Goal: Find specific page/section: Find specific page/section

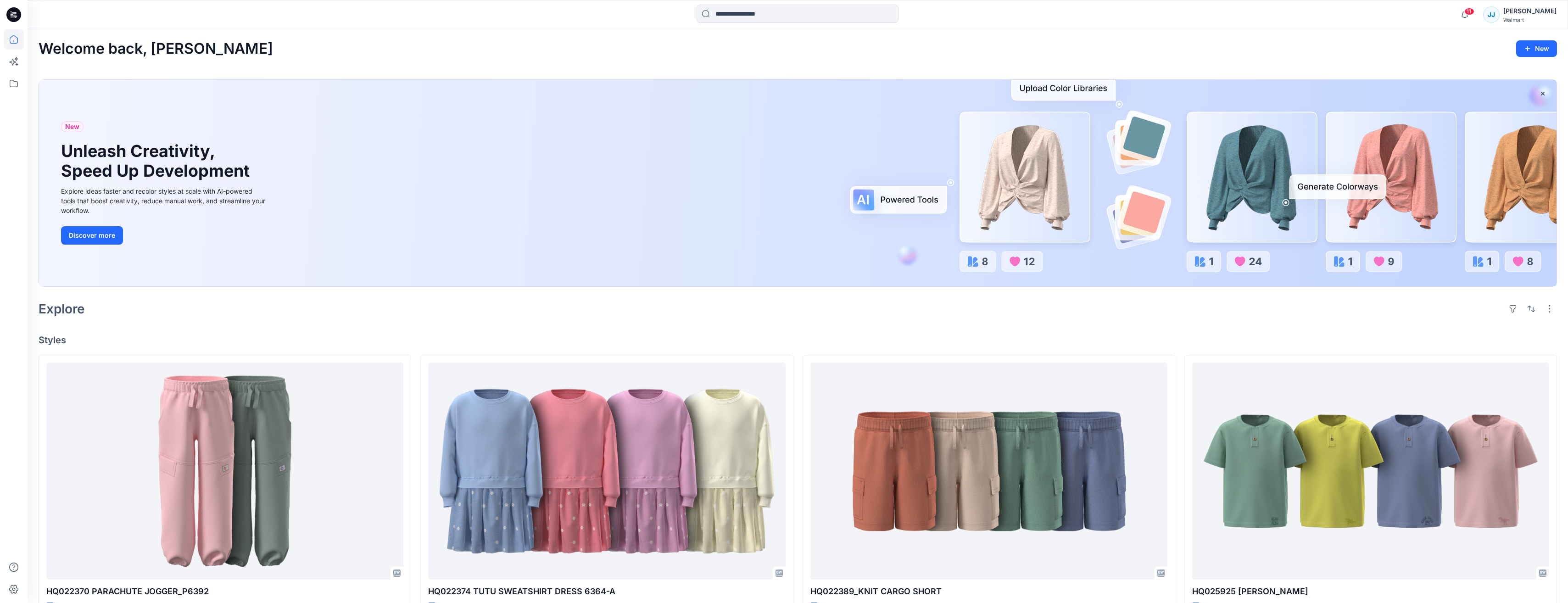
click at [1540, 9] on div "[PERSON_NAME]" at bounding box center [1530, 11] width 53 height 11
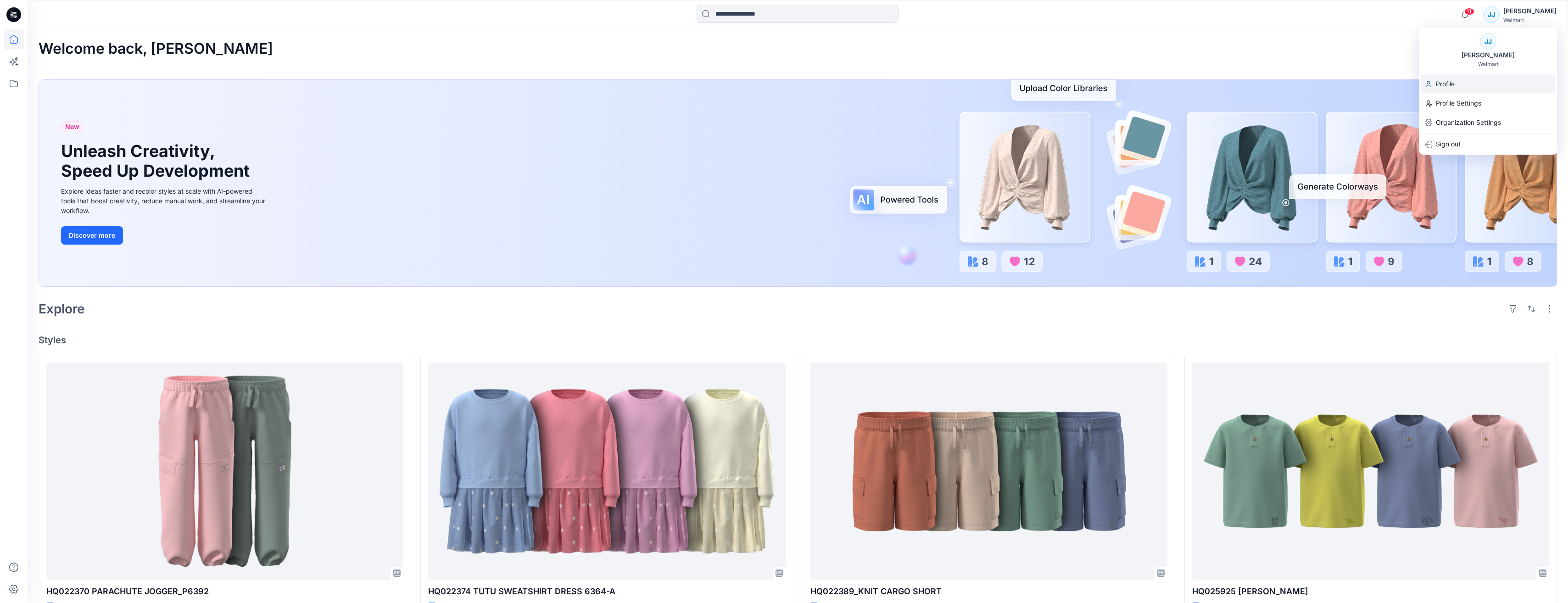
click at [1447, 79] on p "Profile" at bounding box center [1445, 84] width 19 height 17
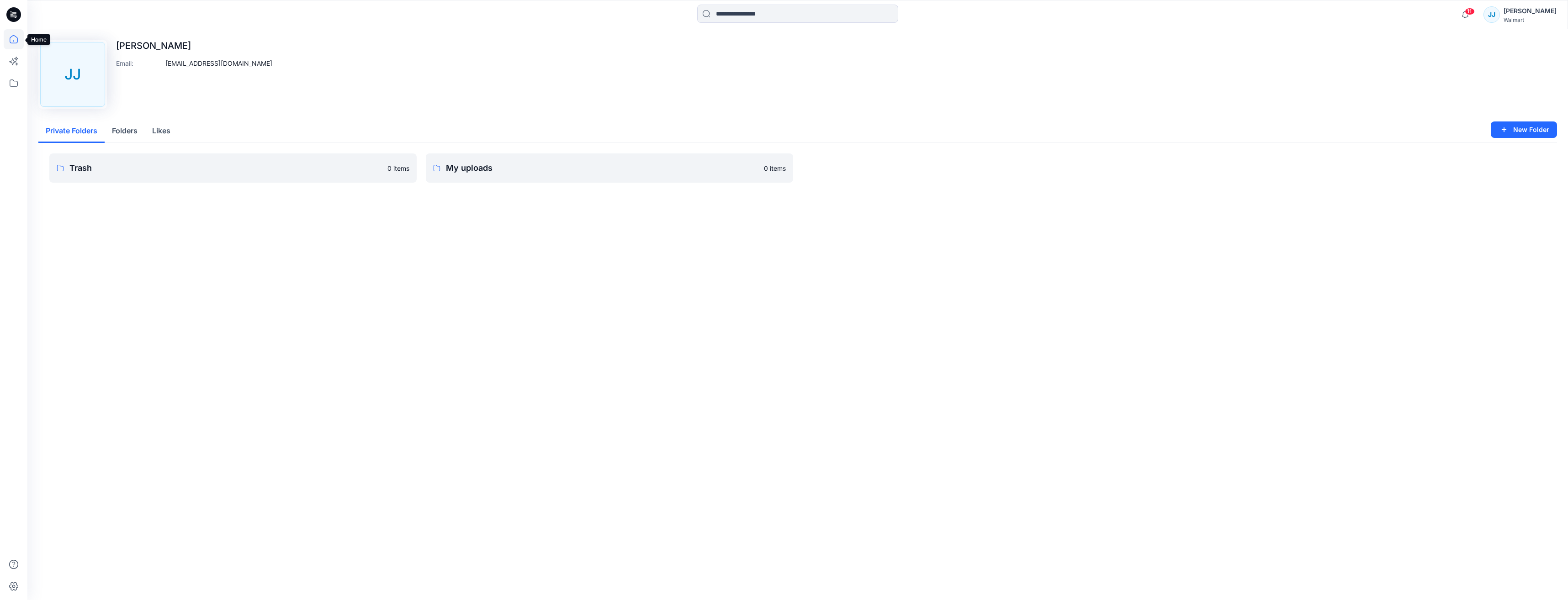
click at [12, 35] on icon at bounding box center [14, 40] width 20 height 20
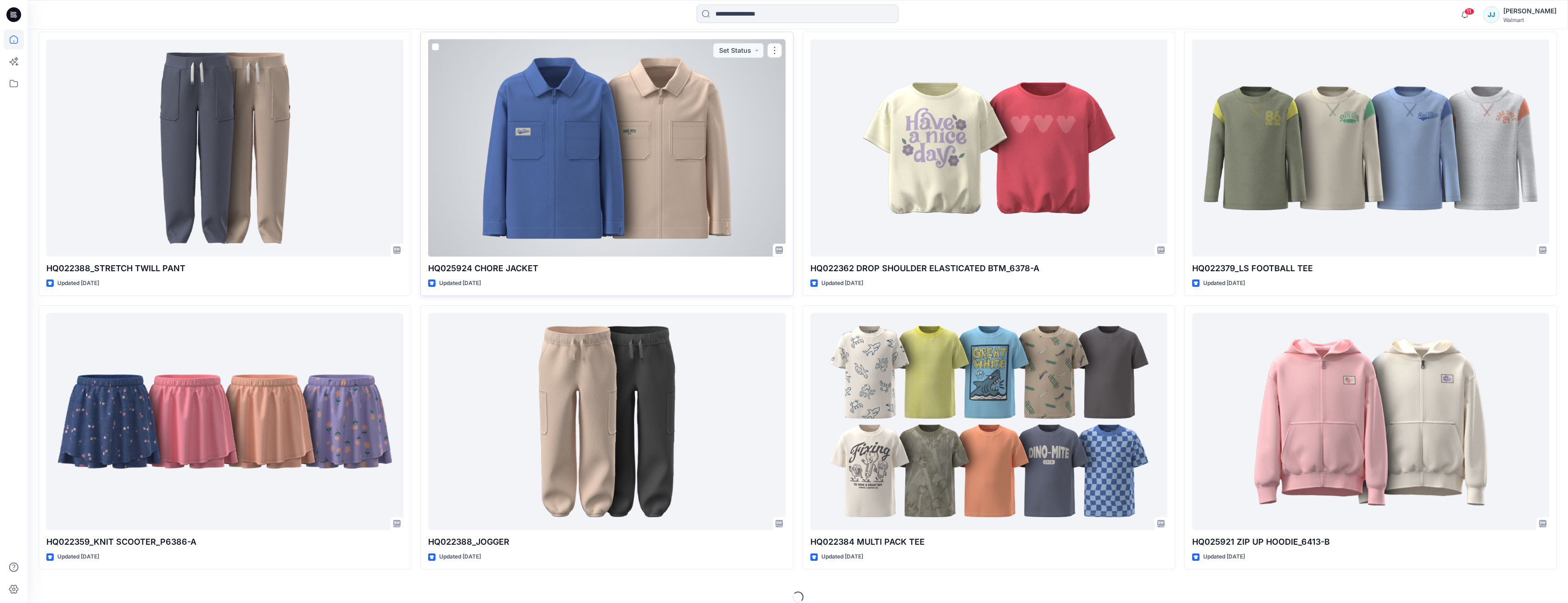
scroll to position [607, 0]
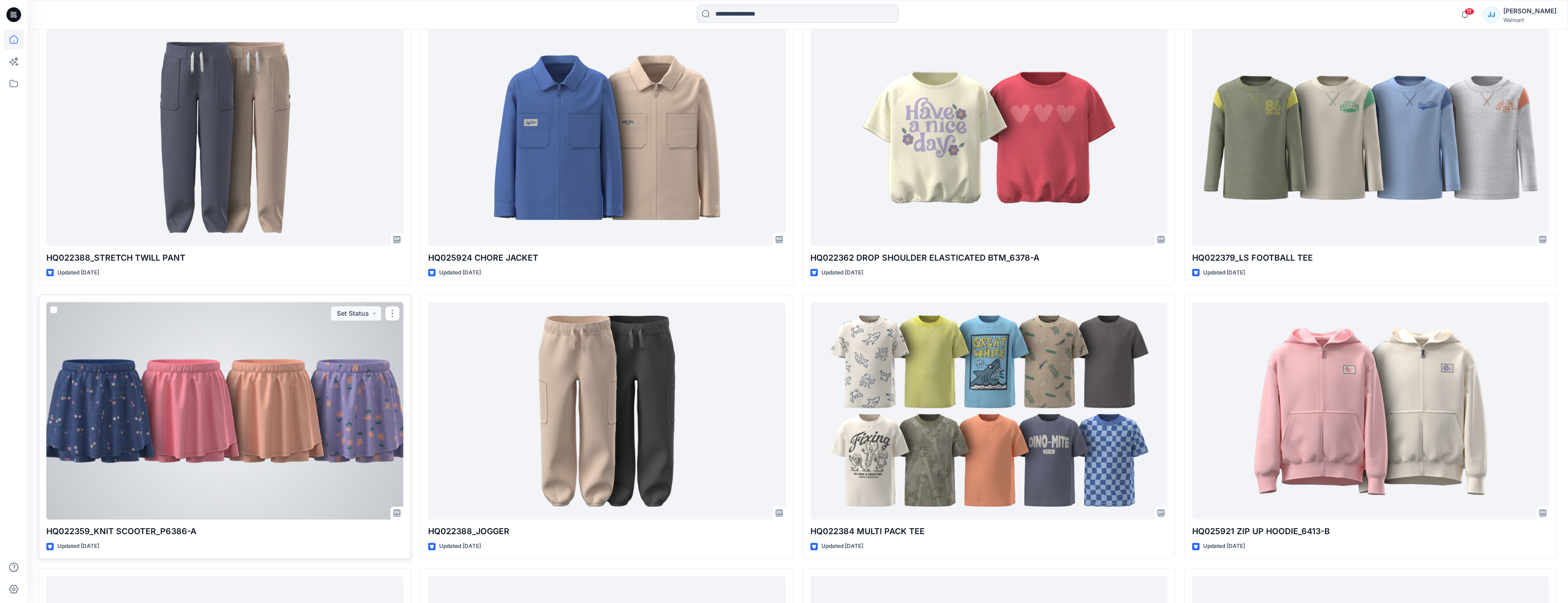
click at [111, 478] on div at bounding box center [225, 411] width 357 height 218
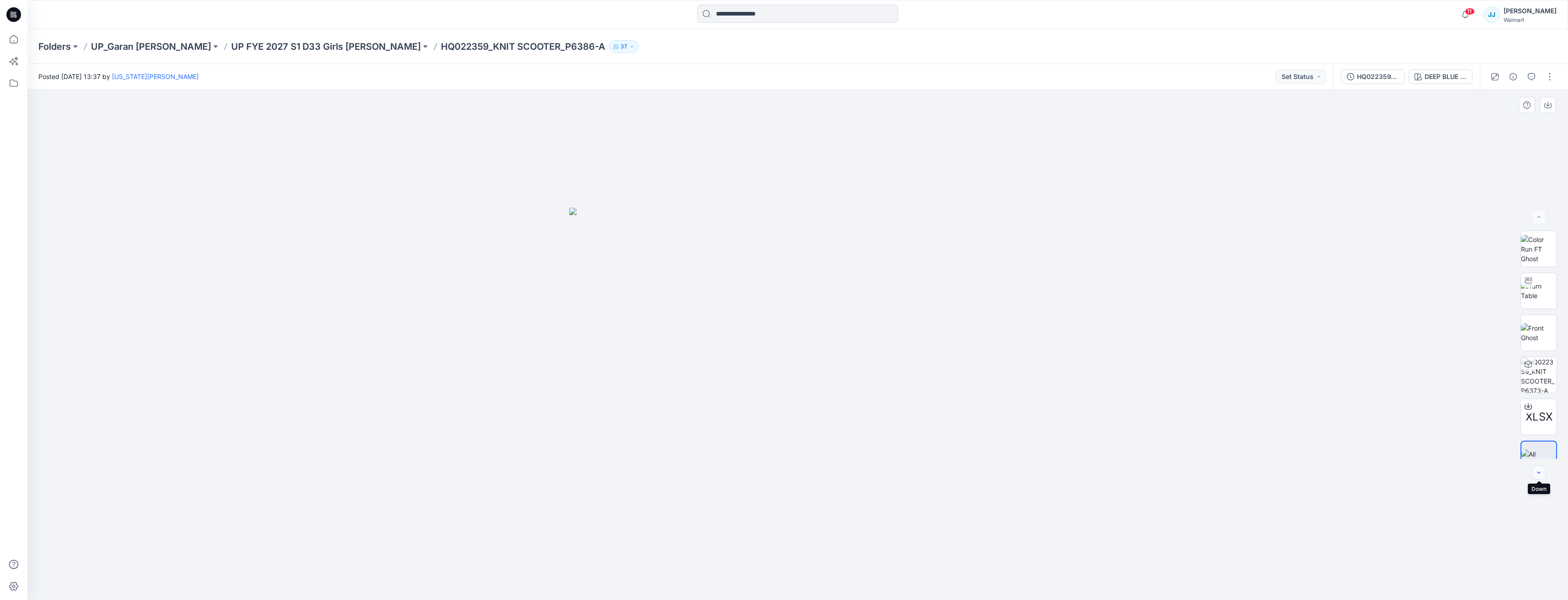
click at [1536, 471] on icon "button" at bounding box center [1538, 473] width 7 height 7
click at [1536, 471] on div at bounding box center [1538, 473] width 14 height 14
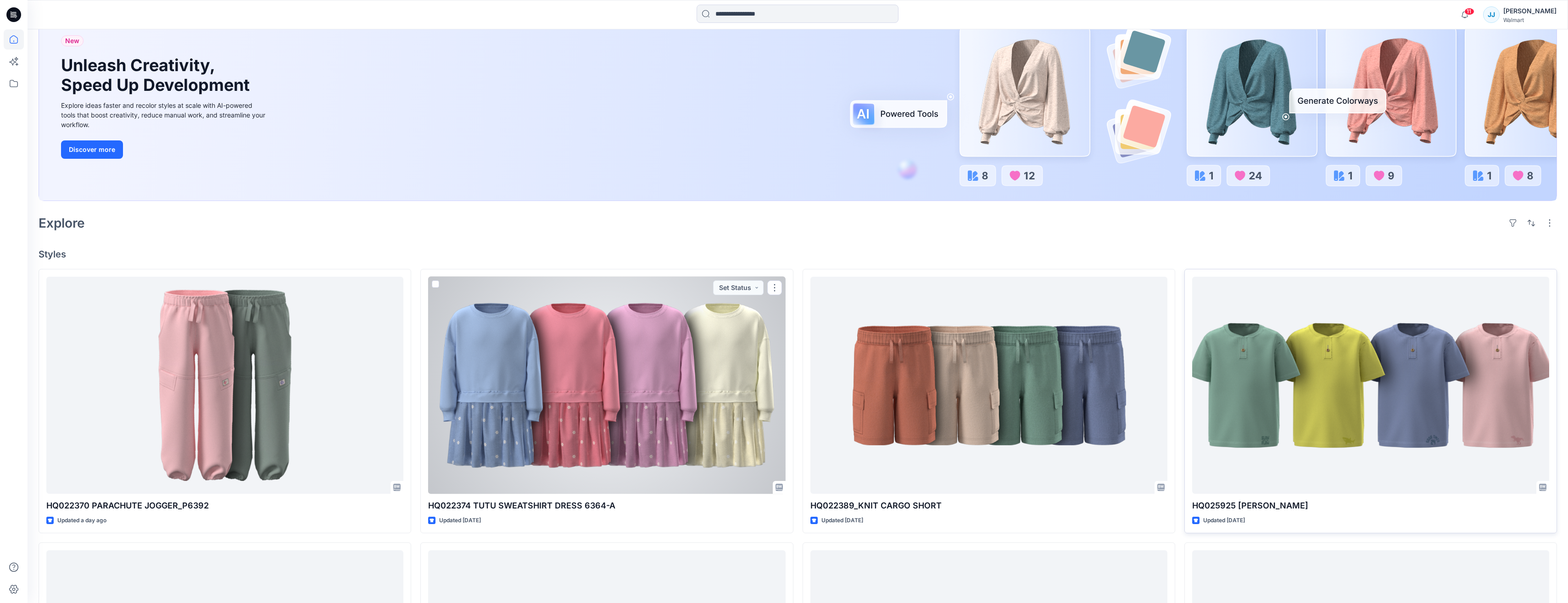
scroll to position [56, 0]
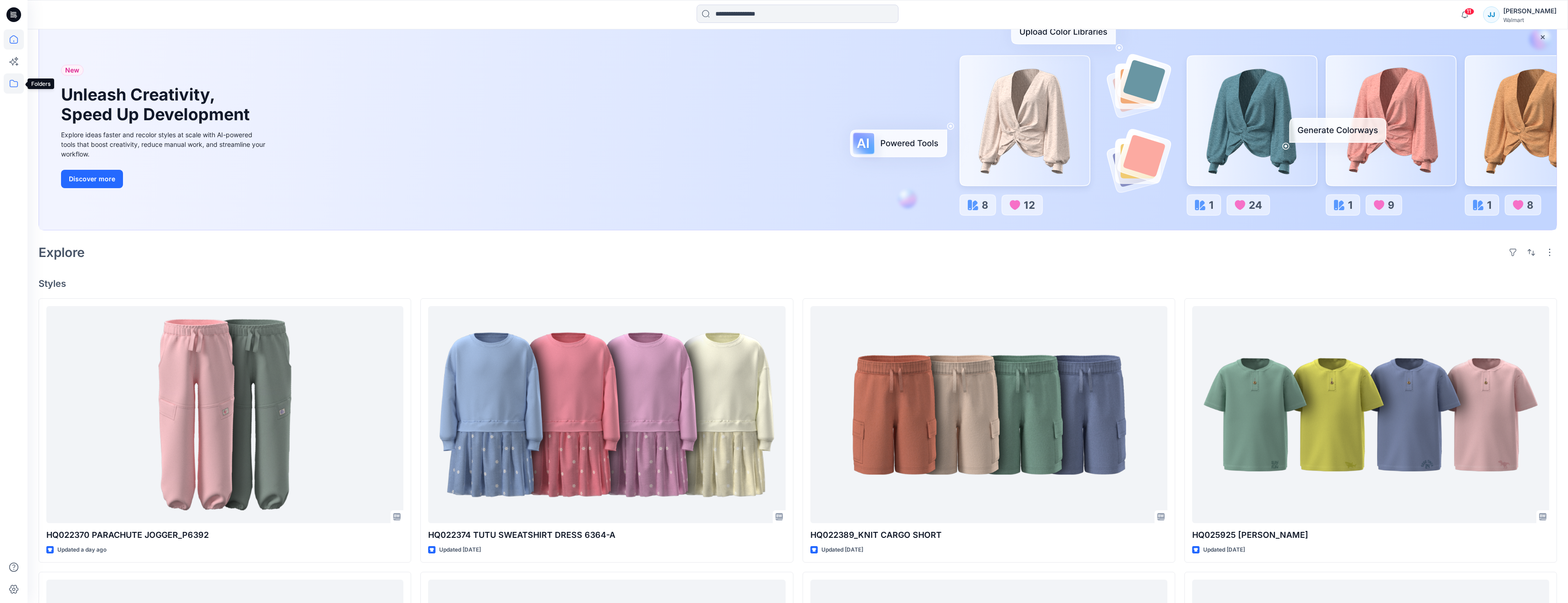
click at [16, 82] on icon at bounding box center [14, 84] width 20 height 20
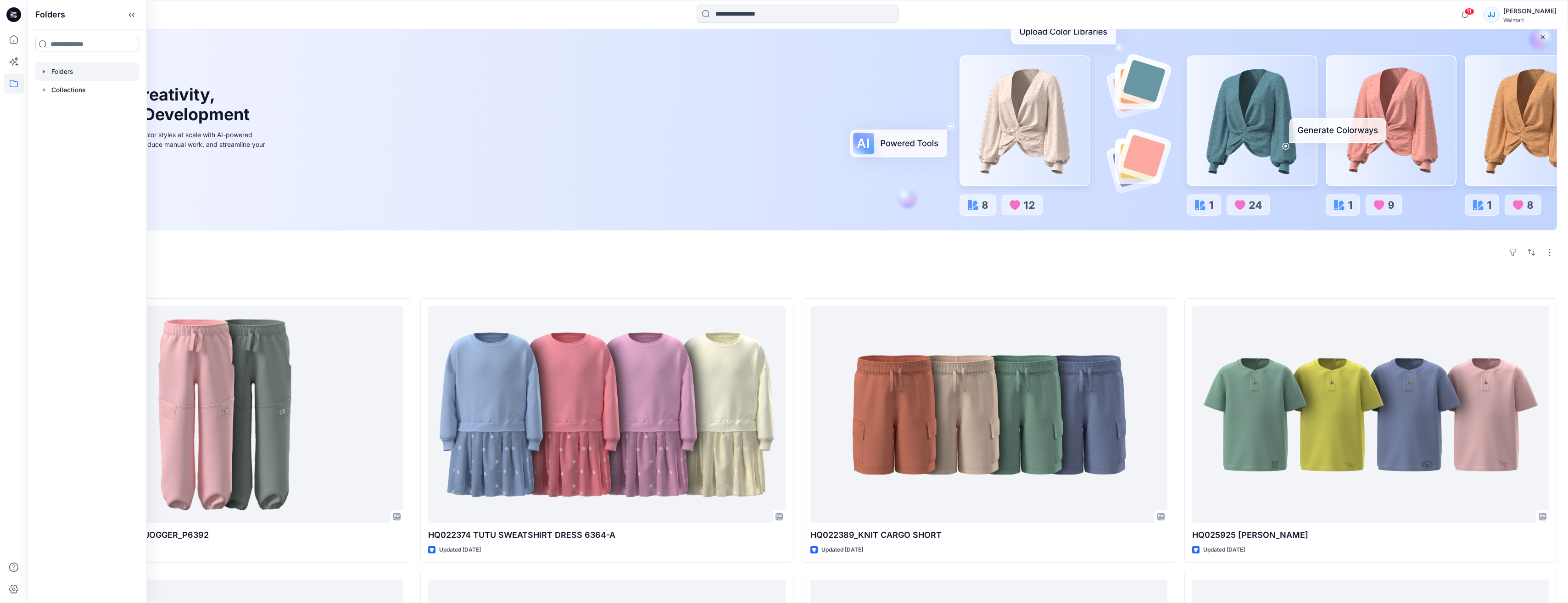
click at [56, 70] on div at bounding box center [87, 71] width 105 height 18
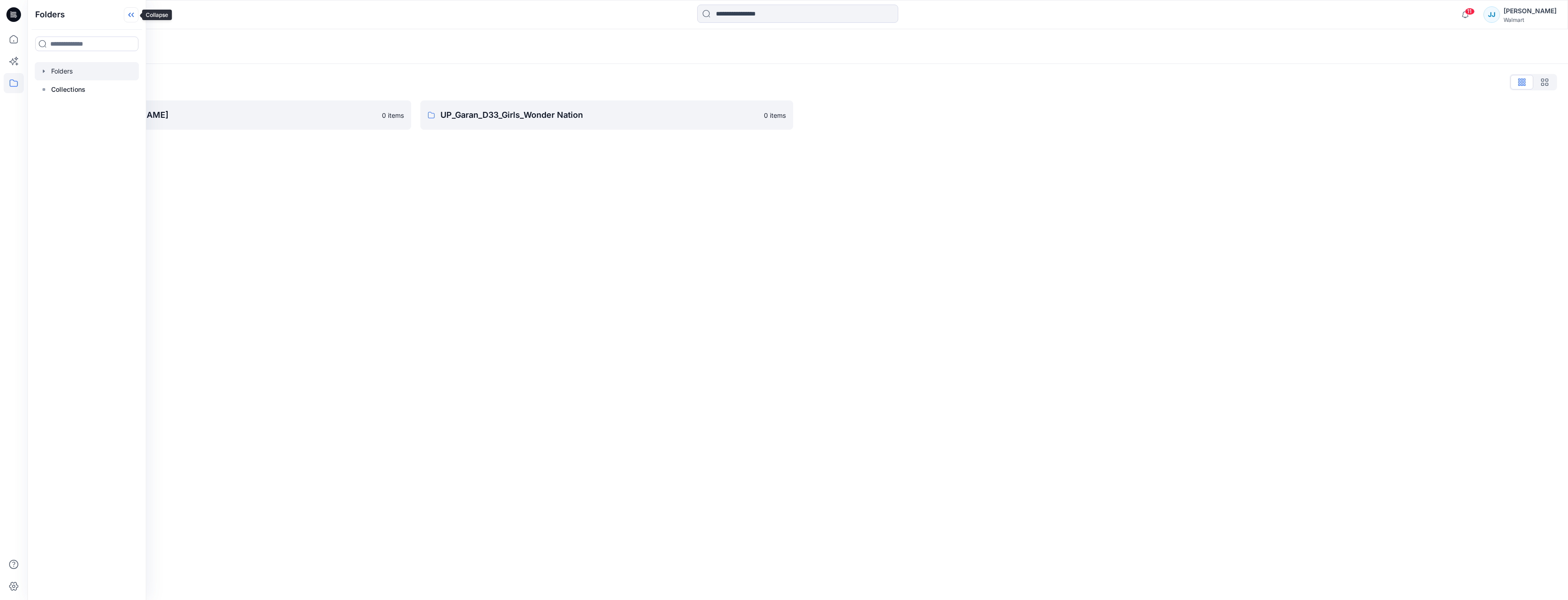
click at [130, 14] on icon at bounding box center [129, 15] width 2 height 4
click at [102, 113] on p "UP_Garan [PERSON_NAME]" at bounding box center [217, 115] width 318 height 13
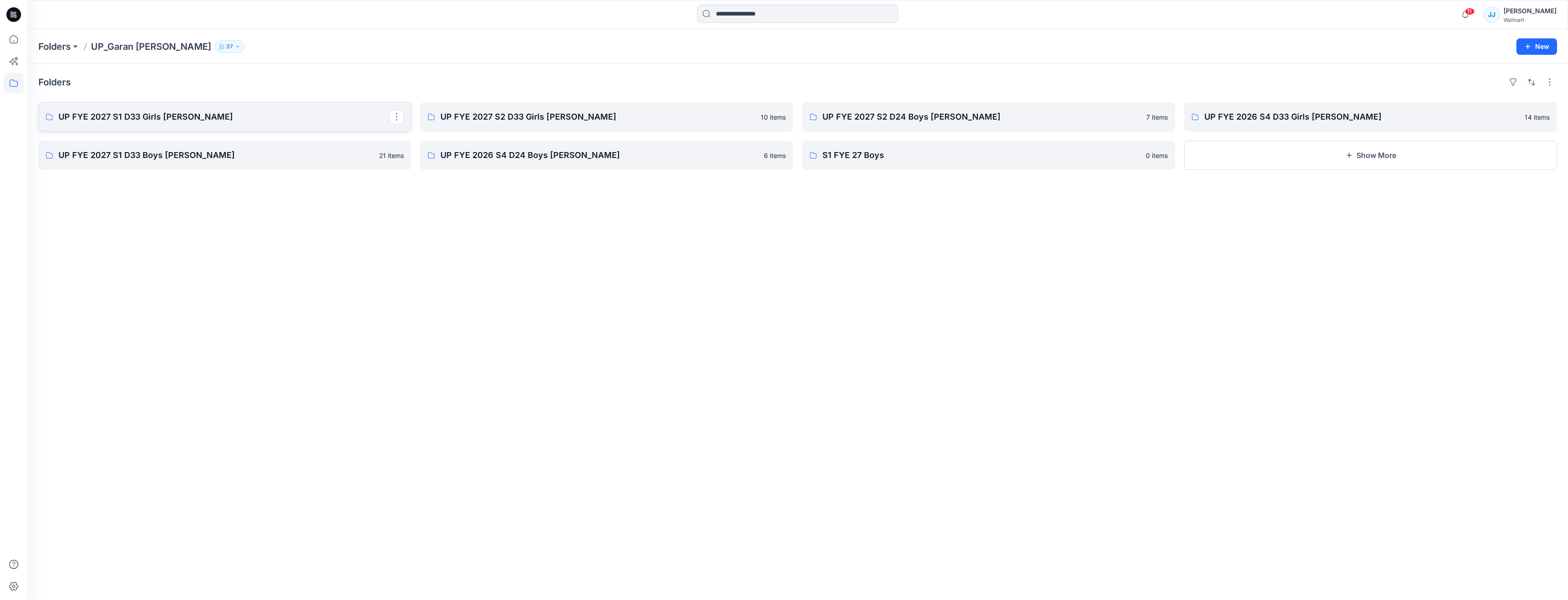
click at [102, 113] on p "UP FYE 2027 S1 D33 Girls [PERSON_NAME]" at bounding box center [223, 117] width 330 height 13
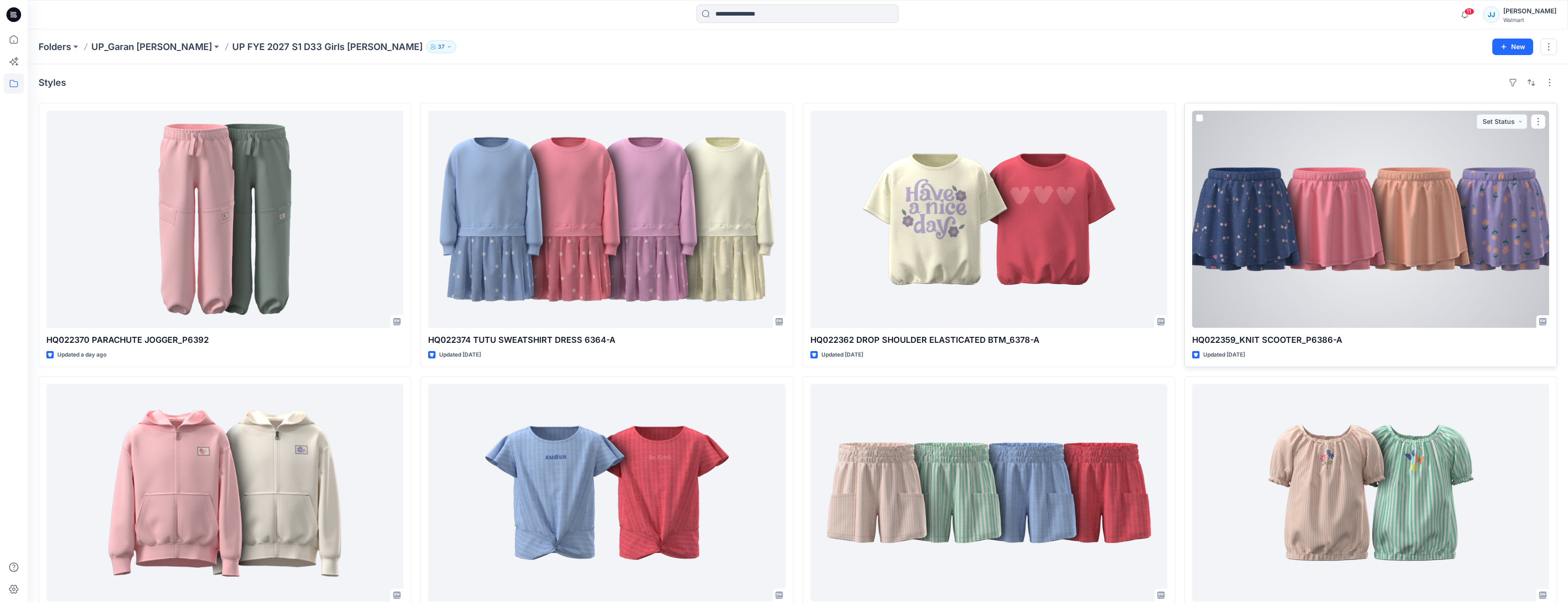
click at [1355, 226] on div at bounding box center [1371, 219] width 357 height 218
